Goal: Task Accomplishment & Management: Use online tool/utility

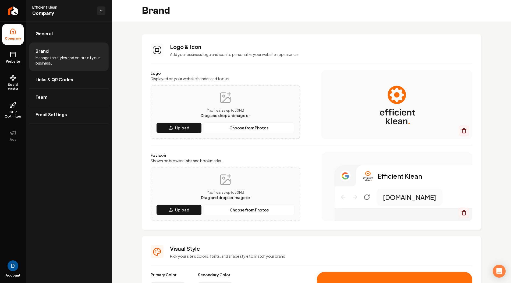
scroll to position [38, 0]
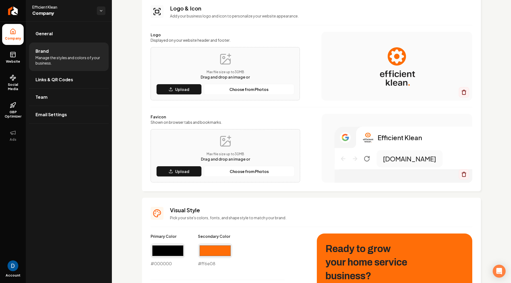
click at [16, 30] on icon at bounding box center [13, 31] width 6 height 6
click at [10, 10] on icon "Return to dashboard" at bounding box center [13, 10] width 9 height 9
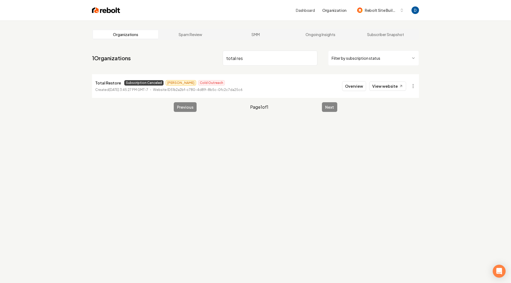
type input "total res"
click at [107, 84] on p "Total Restore" at bounding box center [108, 83] width 26 height 6
copy p "Total Restore"
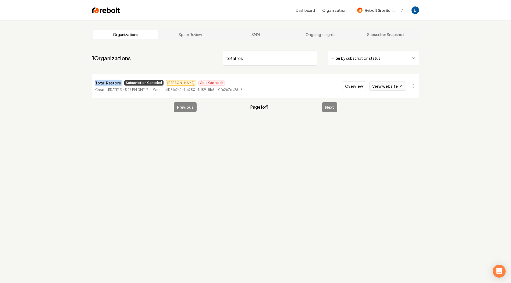
click at [397, 86] on link "View website" at bounding box center [387, 85] width 37 height 9
click at [354, 89] on button "Overview" at bounding box center [354, 86] width 24 height 10
click at [414, 86] on html "Dashboard Organization Rebolt Site Builder Organizations Spam Review SMM Ongoin…" at bounding box center [255, 141] width 511 height 283
click at [403, 132] on link "View in Stripe" at bounding box center [400, 132] width 34 height 9
click at [414, 88] on html "Dashboard Organization Rebolt Site Builder Organizations Spam Review SMM Ongoin…" at bounding box center [255, 141] width 511 height 283
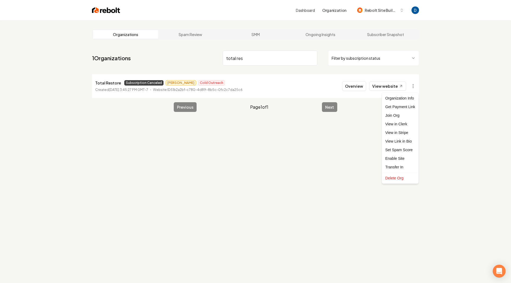
click at [441, 75] on html "Dashboard Organization Rebolt Site Builder Organizations Spam Review SMM Ongoin…" at bounding box center [255, 141] width 511 height 283
click at [103, 79] on li "Total Restore Subscription Canceled [PERSON_NAME] Outreach Created [DATE] 3:45:…" at bounding box center [255, 86] width 327 height 24
click at [103, 81] on p "Total Restore" at bounding box center [108, 83] width 26 height 6
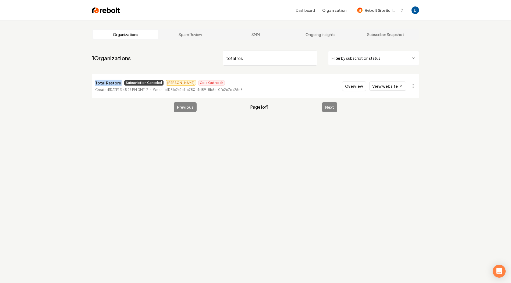
copy p "Total Restore"
click at [128, 85] on span "Subscription Canceled" at bounding box center [143, 82] width 39 height 5
click at [412, 85] on html "Dashboard Organization Rebolt Site Builder Organizations Spam Review SMM Ongoin…" at bounding box center [255, 141] width 511 height 283
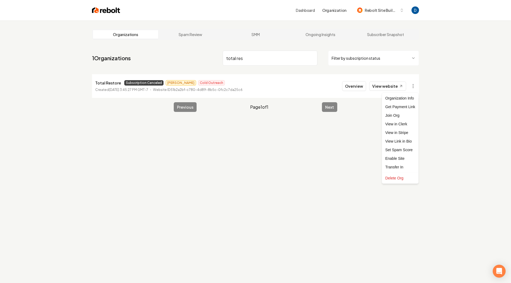
click at [359, 83] on html "Dashboard Organization Rebolt Site Builder Organizations Spam Review SMM Ongoin…" at bounding box center [255, 141] width 511 height 283
click at [412, 88] on html "Dashboard Organization Rebolt Site Builder Organizations Spam Review SMM Ongoin…" at bounding box center [255, 141] width 511 height 283
click at [393, 159] on div "Enable Site" at bounding box center [400, 158] width 34 height 9
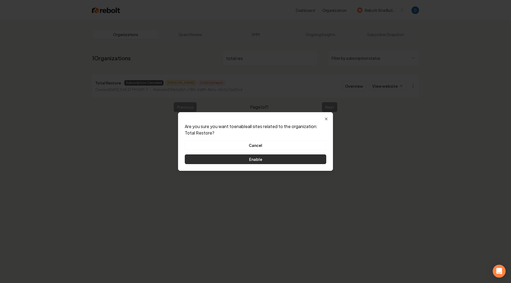
click at [268, 160] on button "Enable" at bounding box center [255, 159] width 141 height 10
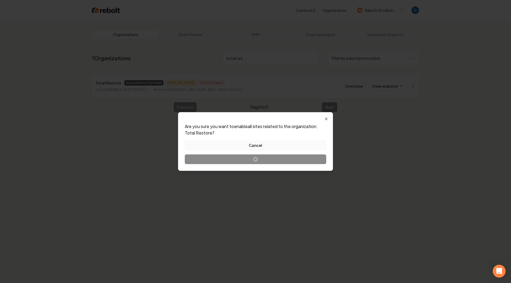
click at [275, 144] on button "Cancel" at bounding box center [255, 145] width 141 height 10
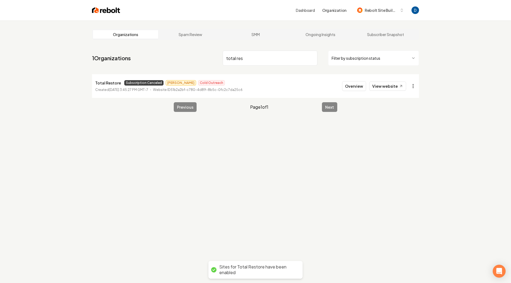
click at [413, 85] on html "Dashboard Organization Rebolt Site Builder Organizations Spam Review SMM Ongoin…" at bounding box center [255, 141] width 511 height 283
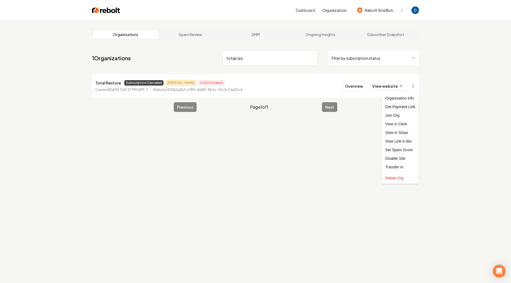
click at [399, 108] on div "Get Payment Link" at bounding box center [400, 106] width 34 height 9
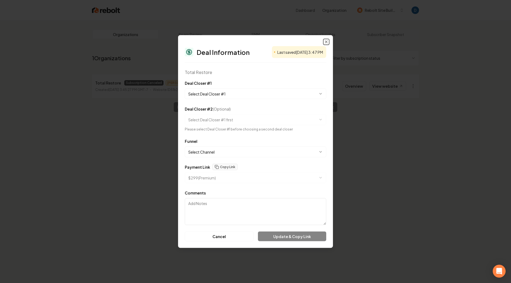
select select "**********"
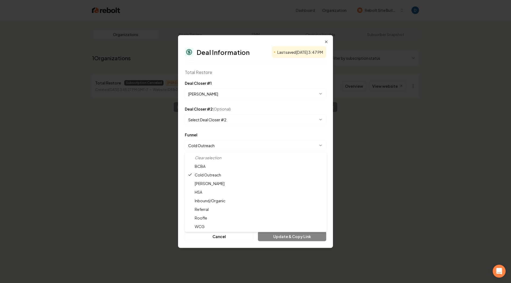
click at [236, 148] on body "**********" at bounding box center [255, 141] width 511 height 283
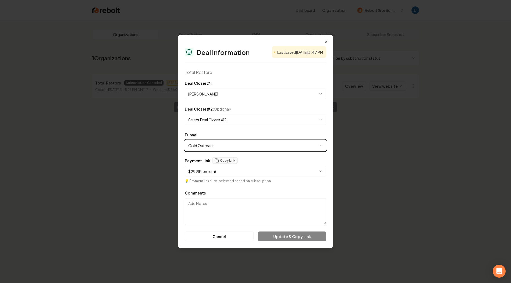
click at [242, 133] on body "**********" at bounding box center [255, 141] width 511 height 283
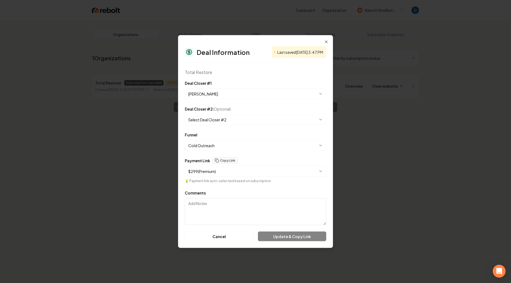
click at [261, 214] on textarea "Comments" at bounding box center [255, 211] width 141 height 27
click at [229, 158] on button "Copy Link" at bounding box center [225, 160] width 26 height 6
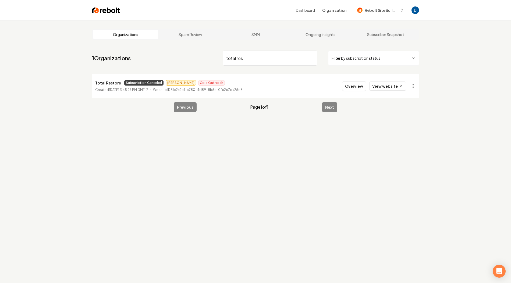
click at [414, 86] on html "Dashboard Organization Rebolt Site Builder Organizations Spam Review SMM Ongoin…" at bounding box center [255, 141] width 511 height 283
click at [382, 86] on html "Dashboard Organization Rebolt Site Builder Organizations Spam Review SMM Ongoin…" at bounding box center [255, 141] width 511 height 283
click at [382, 86] on link "View website" at bounding box center [387, 85] width 37 height 9
click at [416, 84] on html "Dashboard Organization Rebolt Site Builder Organizations Spam Review SMM Ongoin…" at bounding box center [255, 141] width 511 height 283
click at [401, 159] on div "Disable Site" at bounding box center [400, 158] width 34 height 9
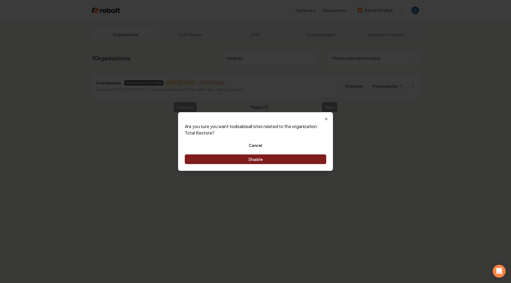
click at [267, 157] on button "Disable" at bounding box center [255, 159] width 141 height 10
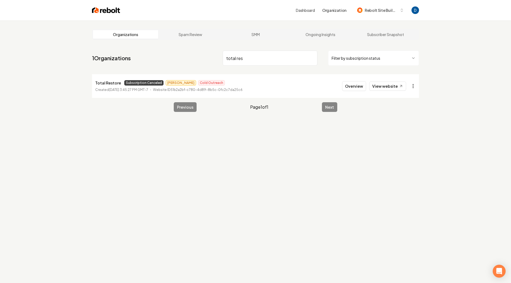
click at [411, 85] on html "Dashboard Organization Rebolt Site Builder Organizations Spam Review SMM Ongoin…" at bounding box center [255, 141] width 511 height 283
click at [403, 106] on div "Get Payment Link" at bounding box center [400, 106] width 34 height 9
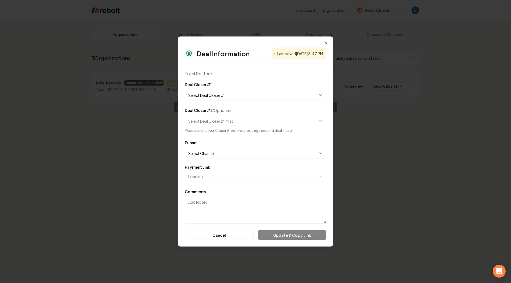
select select "**********"
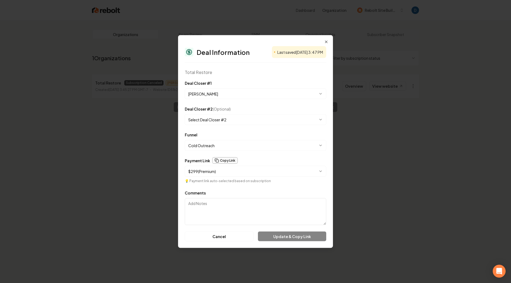
click at [228, 163] on button "Copy Link" at bounding box center [225, 160] width 26 height 6
